Goal: Transaction & Acquisition: Book appointment/travel/reservation

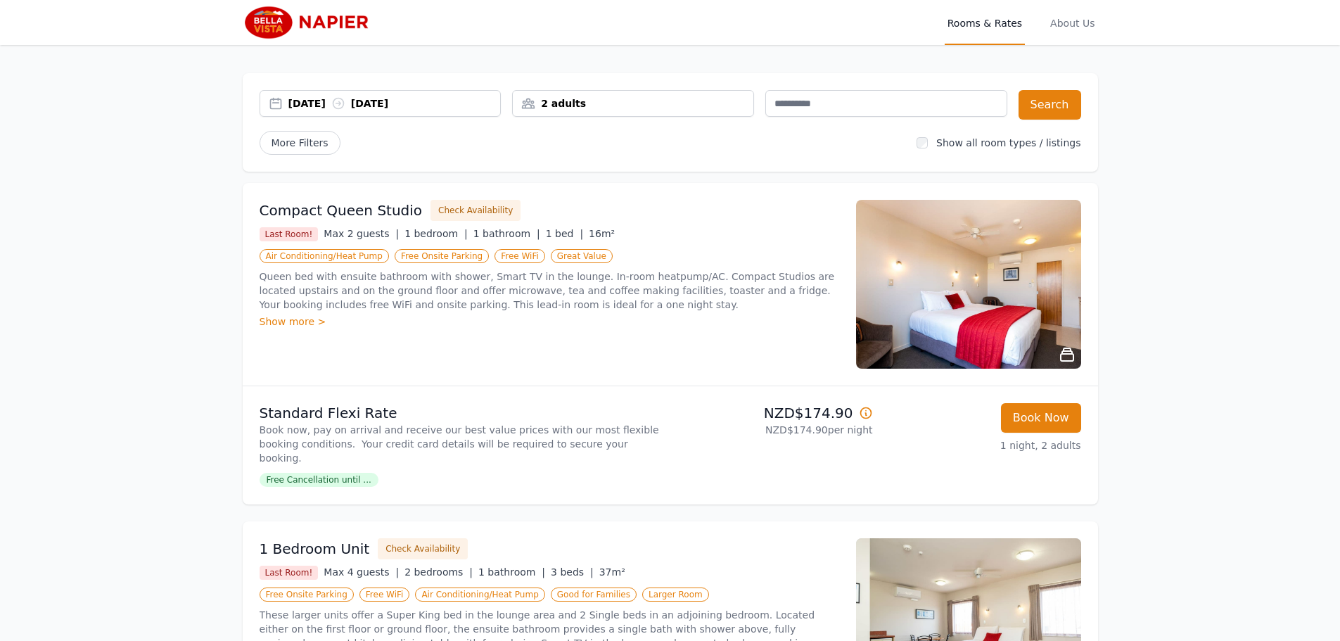
click at [318, 103] on div "[DATE] [DATE]" at bounding box center [394, 103] width 212 height 14
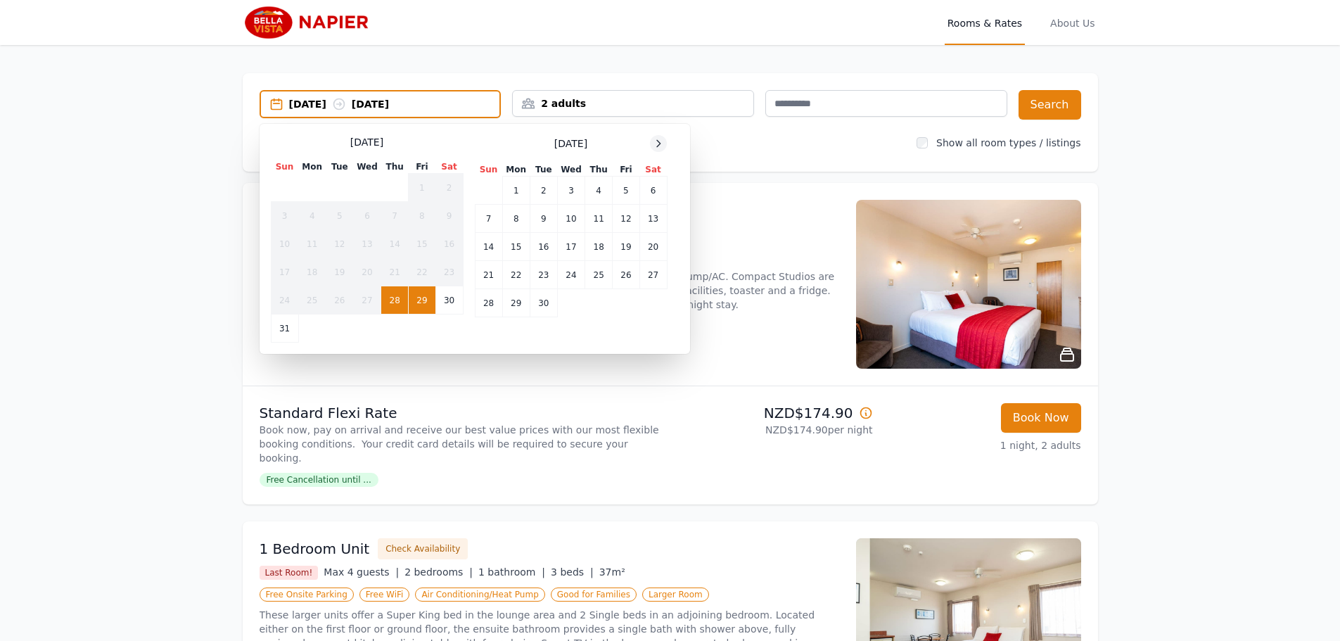
click at [659, 146] on icon at bounding box center [659, 143] width 4 height 6
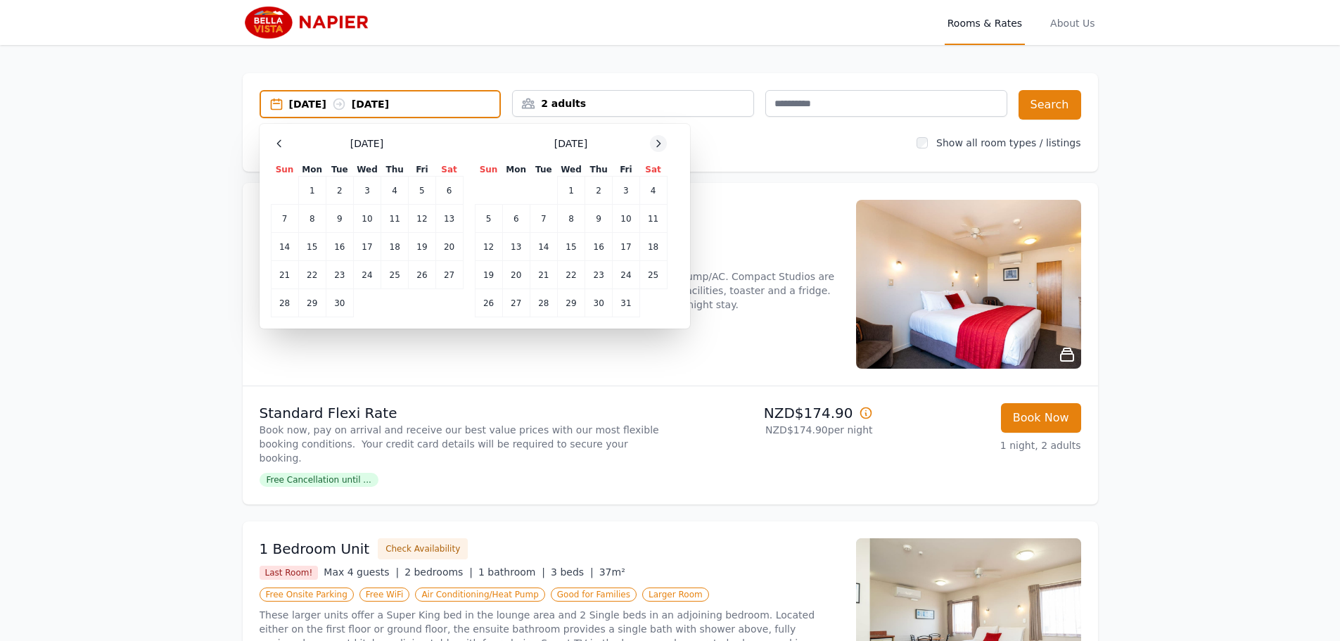
click at [659, 146] on icon at bounding box center [659, 143] width 4 height 6
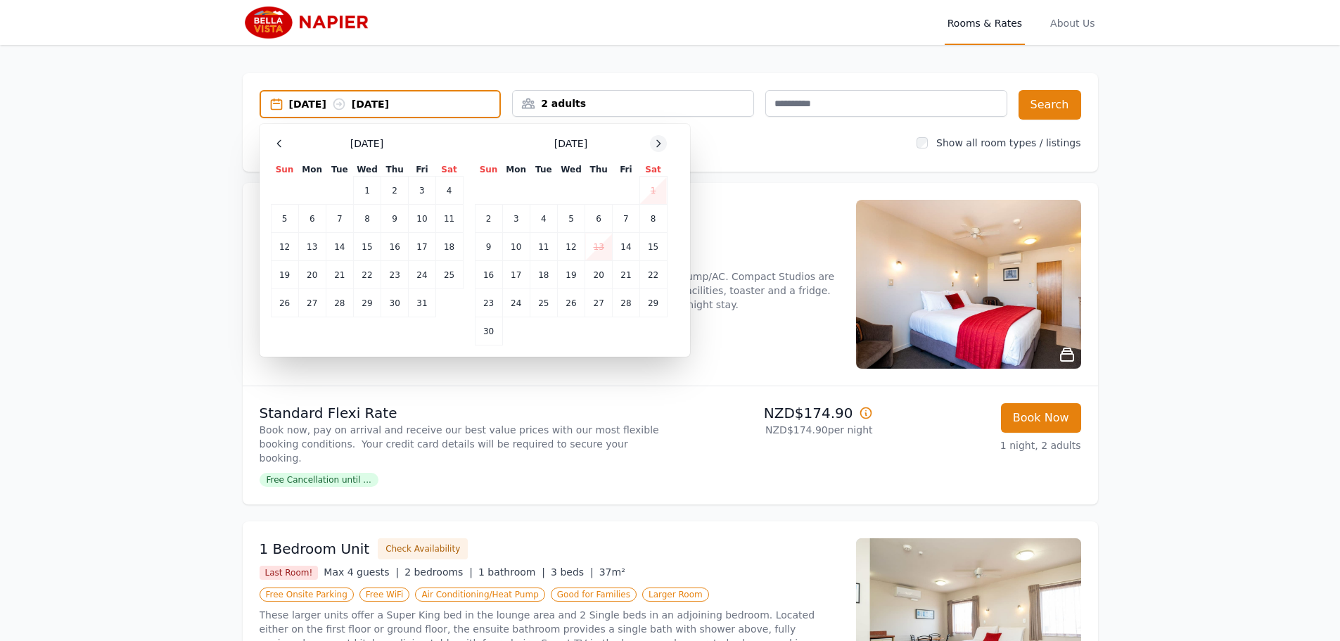
click at [659, 146] on icon at bounding box center [659, 143] width 4 height 6
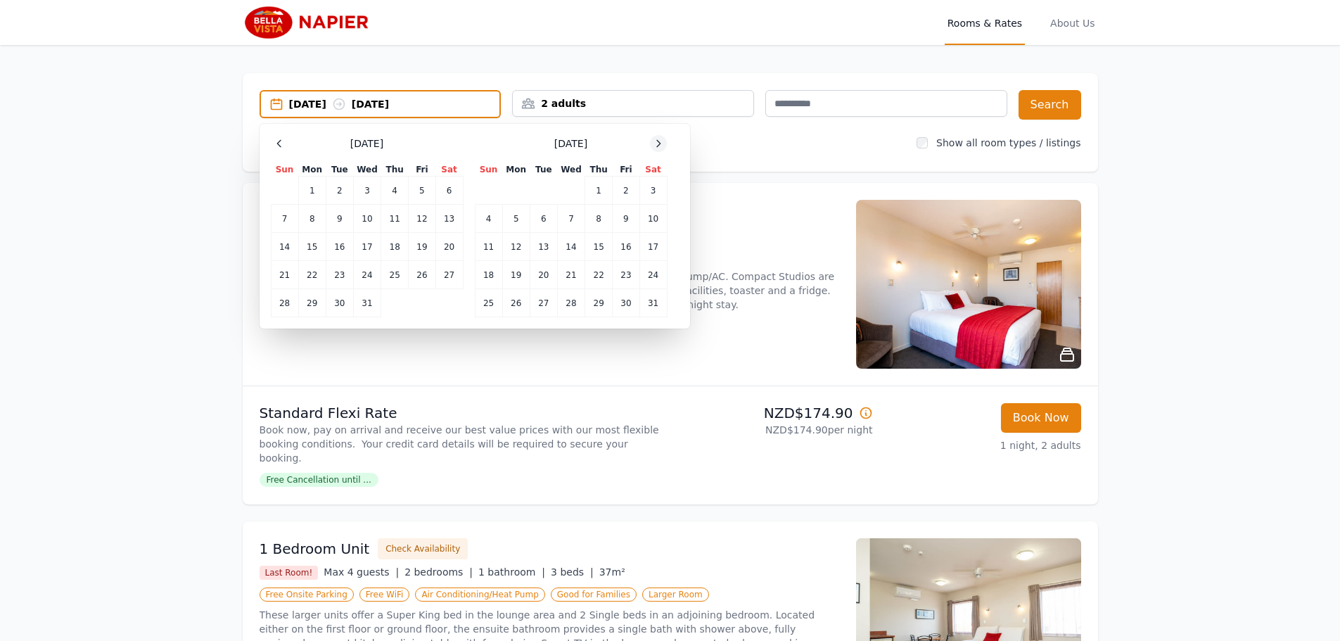
click at [659, 146] on icon at bounding box center [659, 143] width 4 height 6
click at [320, 270] on td "23" at bounding box center [311, 275] width 27 height 28
click at [347, 272] on td "24" at bounding box center [339, 275] width 27 height 28
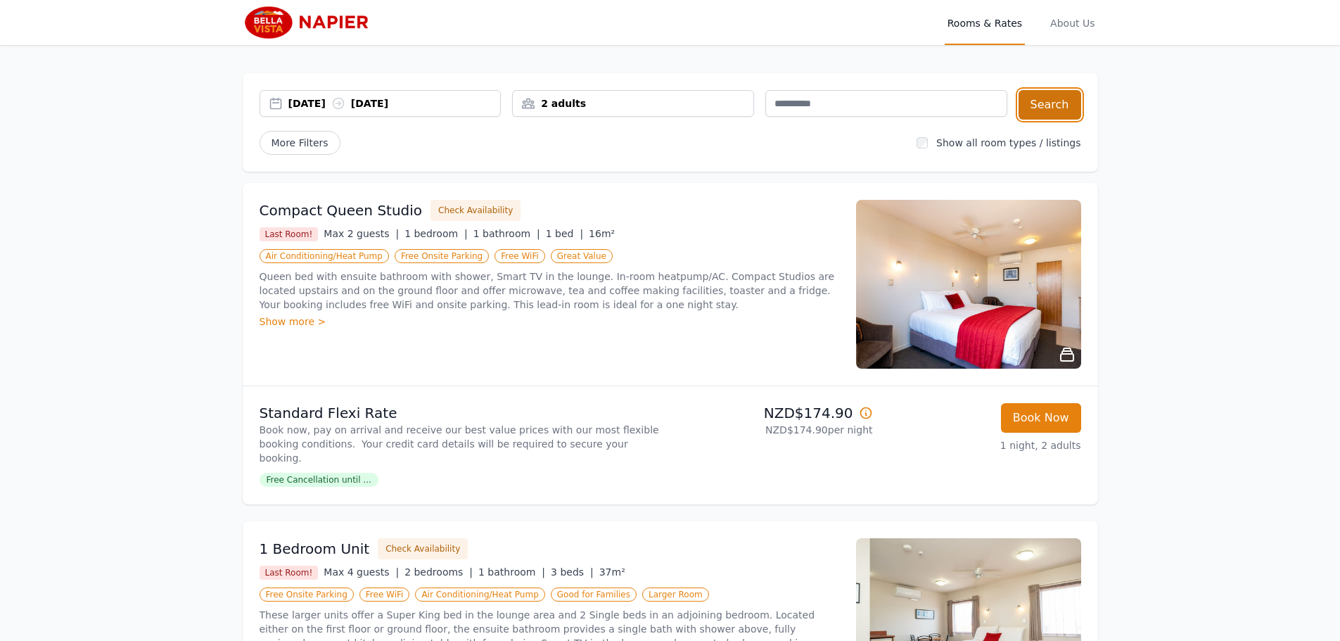
click at [1046, 107] on button "Search" at bounding box center [1049, 105] width 63 height 30
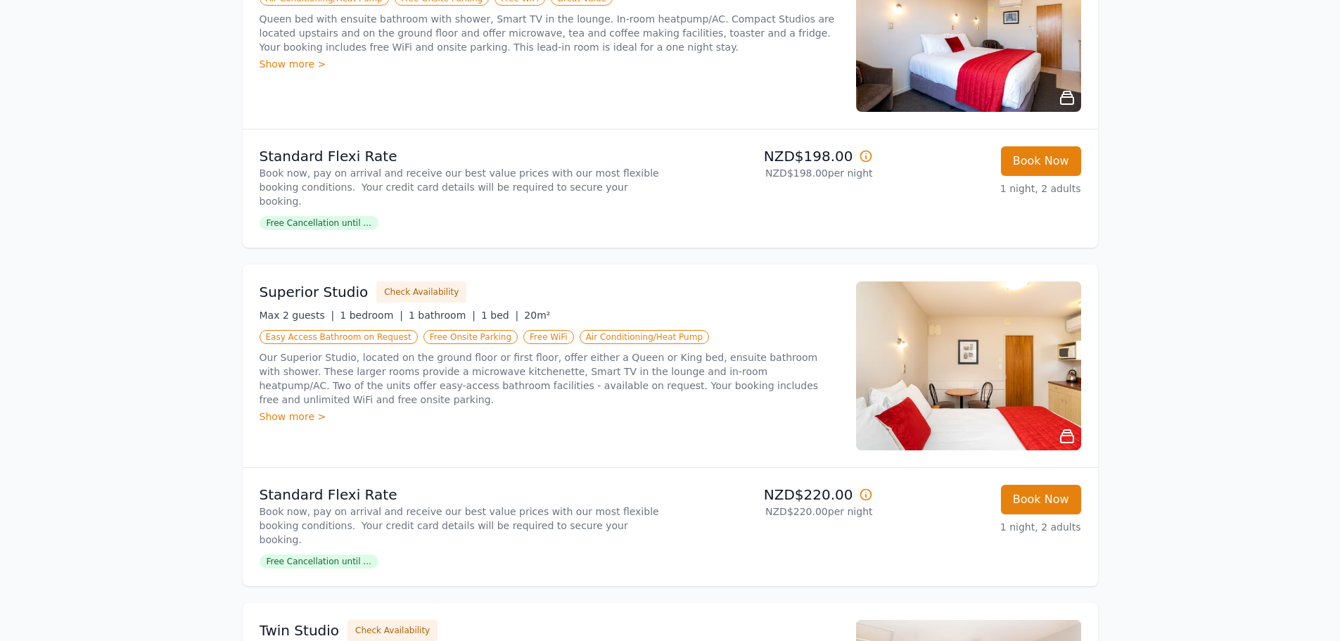
scroll to position [281, 0]
